Goal: Find specific page/section: Find specific page/section

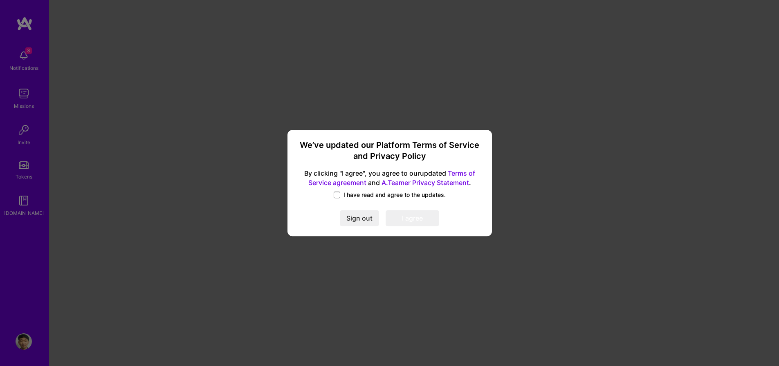
click at [338, 195] on span at bounding box center [337, 195] width 7 height 7
click at [0, 0] on input "I have read and agree to the updates." at bounding box center [0, 0] width 0 height 0
click at [427, 224] on button "I agree" at bounding box center [413, 218] width 54 height 16
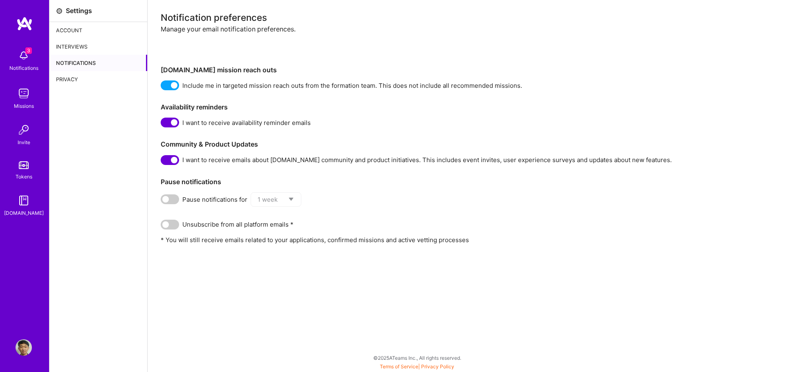
click at [29, 63] on img at bounding box center [24, 55] width 16 height 16
click at [29, 242] on div "3 Notifications Missions Invite Tokens [DOMAIN_NAME]" at bounding box center [24, 172] width 49 height 312
click at [26, 97] on img at bounding box center [24, 93] width 16 height 16
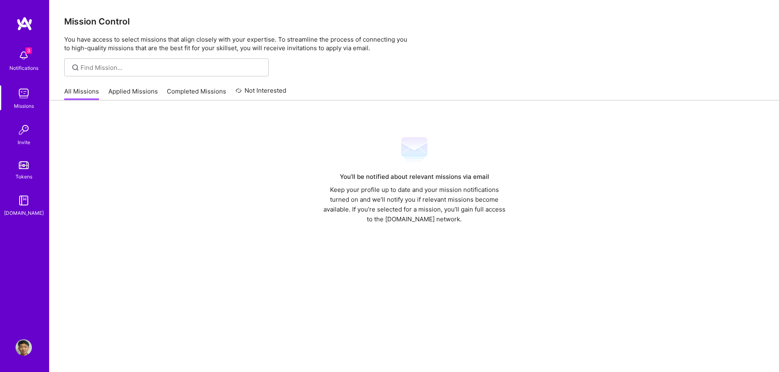
click at [143, 93] on link "Applied Missions" at bounding box center [132, 93] width 49 height 13
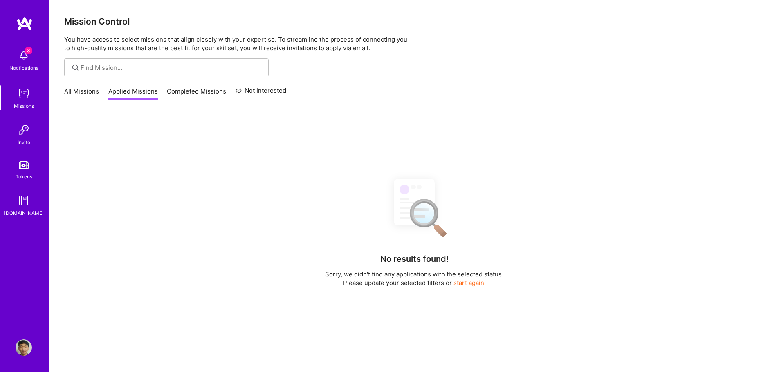
click at [211, 96] on link "Completed Missions" at bounding box center [196, 93] width 59 height 13
